Goal: Task Accomplishment & Management: Manage account settings

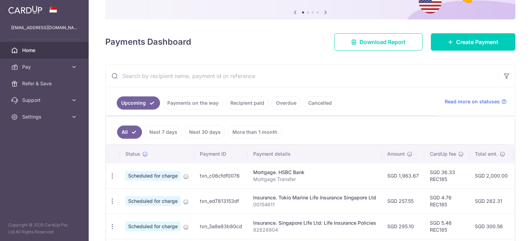
scroll to position [0, 137]
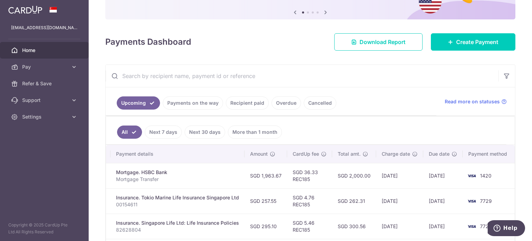
click at [397, 188] on td "[DATE]" at bounding box center [399, 200] width 47 height 25
click at [363, 181] on td "SGD 2,000.00" at bounding box center [354, 175] width 44 height 25
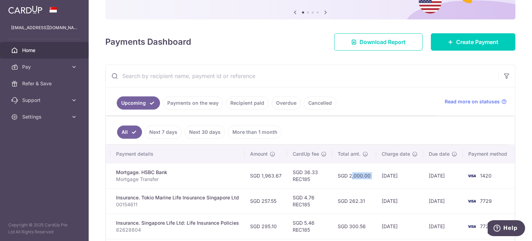
click at [353, 181] on td "SGD 2,000.00" at bounding box center [354, 175] width 44 height 25
click at [351, 181] on td "SGD 2,000.00" at bounding box center [354, 175] width 44 height 25
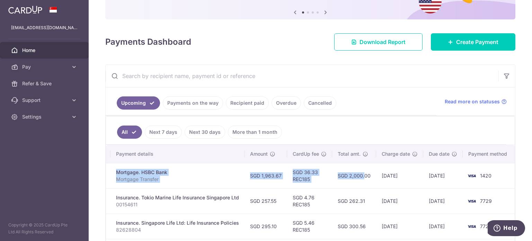
scroll to position [0, 0]
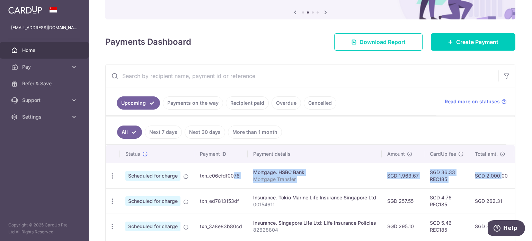
drag, startPoint x: 351, startPoint y: 181, endPoint x: 262, endPoint y: 184, distance: 88.3
click at [233, 184] on tr "Update payment Cancel payment Upload doc Scheduled for charge txn_c06cfdf0076 M…" at bounding box center [379, 175] width 546 height 25
click at [267, 184] on td "Mortgage. HSBC Bank Mortgage Transfer" at bounding box center [315, 175] width 134 height 25
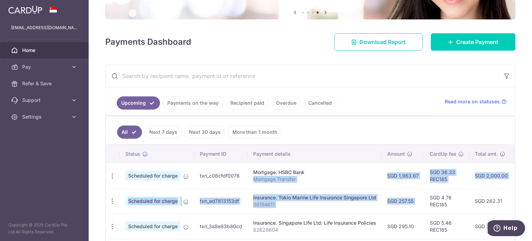
drag, startPoint x: 367, startPoint y: 179, endPoint x: 422, endPoint y: 190, distance: 56.5
click at [388, 187] on td "SGD 1,963.67" at bounding box center [403, 175] width 43 height 25
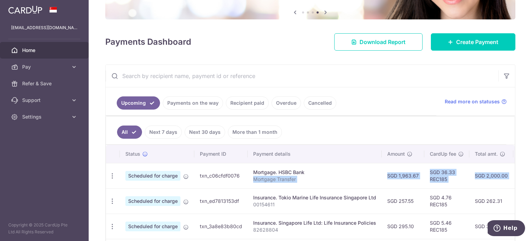
scroll to position [0, 137]
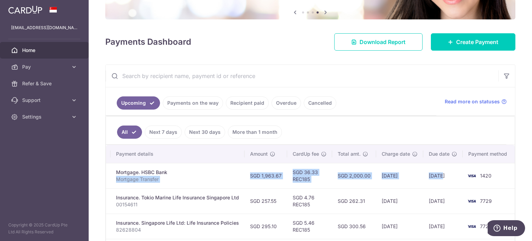
drag, startPoint x: 358, startPoint y: 180, endPoint x: 424, endPoint y: 180, distance: 65.4
click at [429, 180] on tr "Update payment Cancel payment Upload doc Scheduled for charge txn_c06cfdf0076 M…" at bounding box center [242, 175] width 546 height 25
click at [376, 182] on td "[DATE]" at bounding box center [399, 175] width 47 height 25
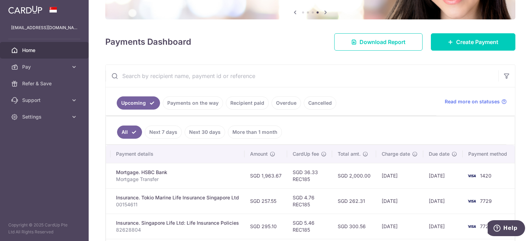
drag, startPoint x: 188, startPoint y: 187, endPoint x: 163, endPoint y: 183, distance: 24.9
click at [163, 183] on td "Mortgage. HSBC Bank Mortgage Transfer" at bounding box center [177, 175] width 134 height 25
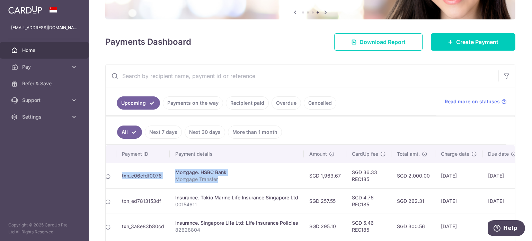
scroll to position [0, 0]
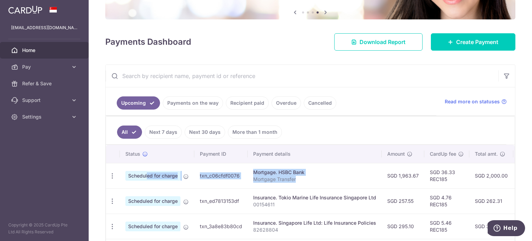
drag, startPoint x: 163, startPoint y: 178, endPoint x: 142, endPoint y: 173, distance: 21.8
click at [165, 172] on tr "Update payment Cancel payment Upload doc Scheduled for charge Payment is approv…" at bounding box center [379, 175] width 546 height 25
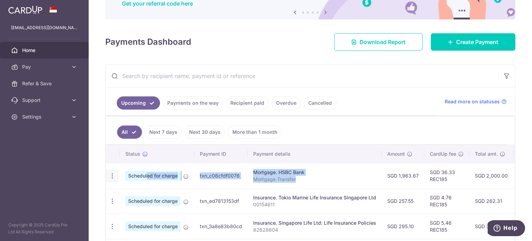
click at [112, 175] on icon "button" at bounding box center [112, 175] width 7 height 7
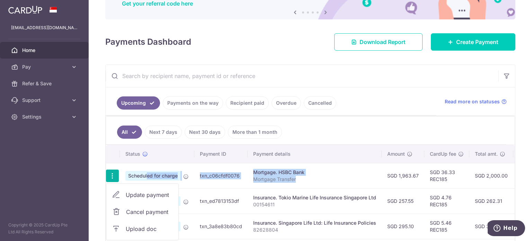
click at [129, 196] on span "Update payment" at bounding box center [149, 194] width 47 height 8
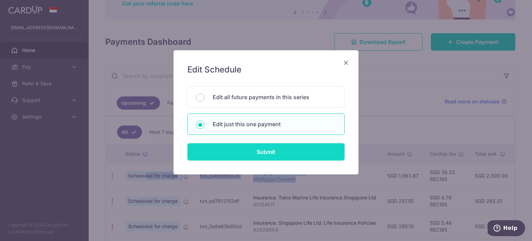
click at [245, 155] on input "Submit" at bounding box center [265, 151] width 157 height 17
radio input "true"
type input "1,963.67"
type input "[DATE]"
type input "Mortgage Transfer"
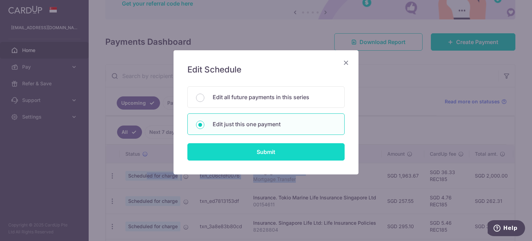
type input "REC185"
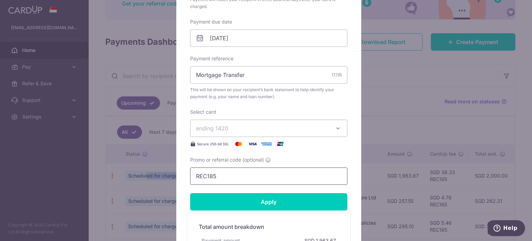
scroll to position [208, 0]
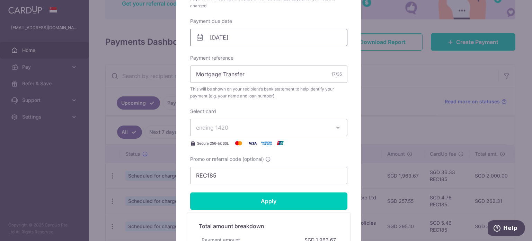
click at [237, 40] on input "[DATE]" at bounding box center [268, 37] width 157 height 17
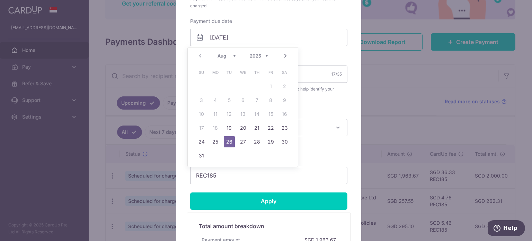
click at [227, 121] on td "19" at bounding box center [229, 128] width 14 height 14
type input "[DATE]"
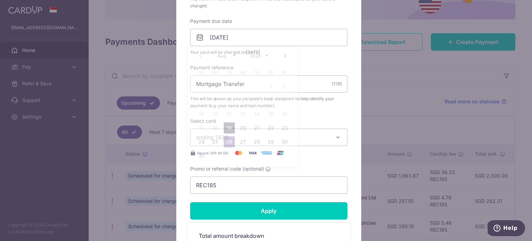
click at [227, 125] on div "Select card ending 1420 **** 7729 **** 4797 **** 3591 **** 9474 **** 1006 **** …" at bounding box center [268, 136] width 157 height 39
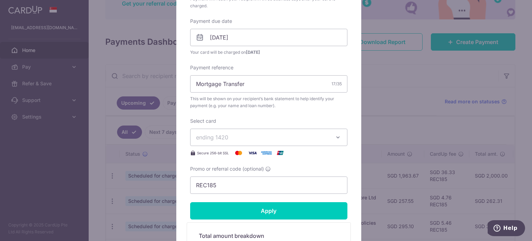
click at [427, 124] on div "Edit payment By clicking apply, you will make changes to all payments to HSBC B…" at bounding box center [266, 120] width 532 height 241
